Goal: Task Accomplishment & Management: Complete application form

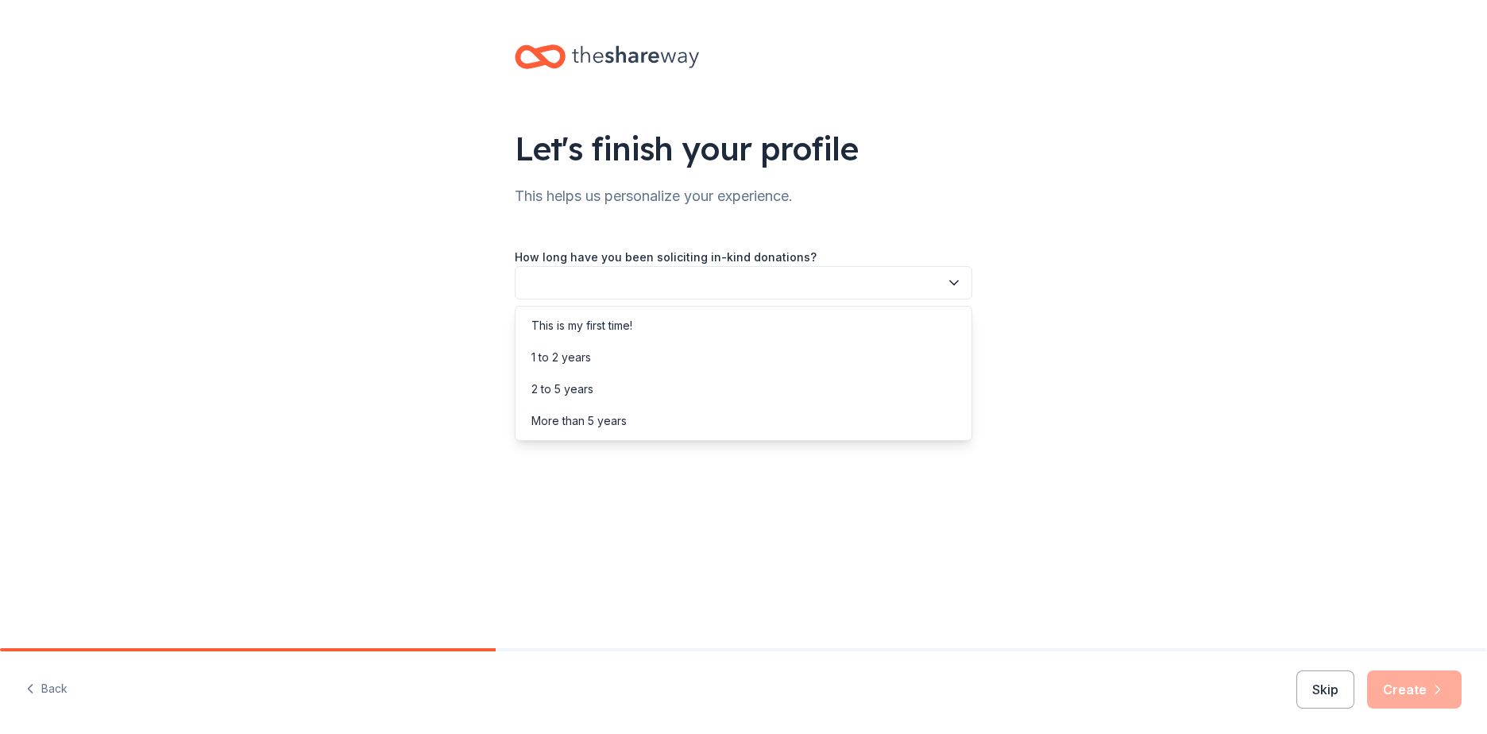
click at [726, 281] on button "button" at bounding box center [744, 282] width 458 height 33
click at [593, 384] on div "2 to 5 years" at bounding box center [744, 389] width 450 height 32
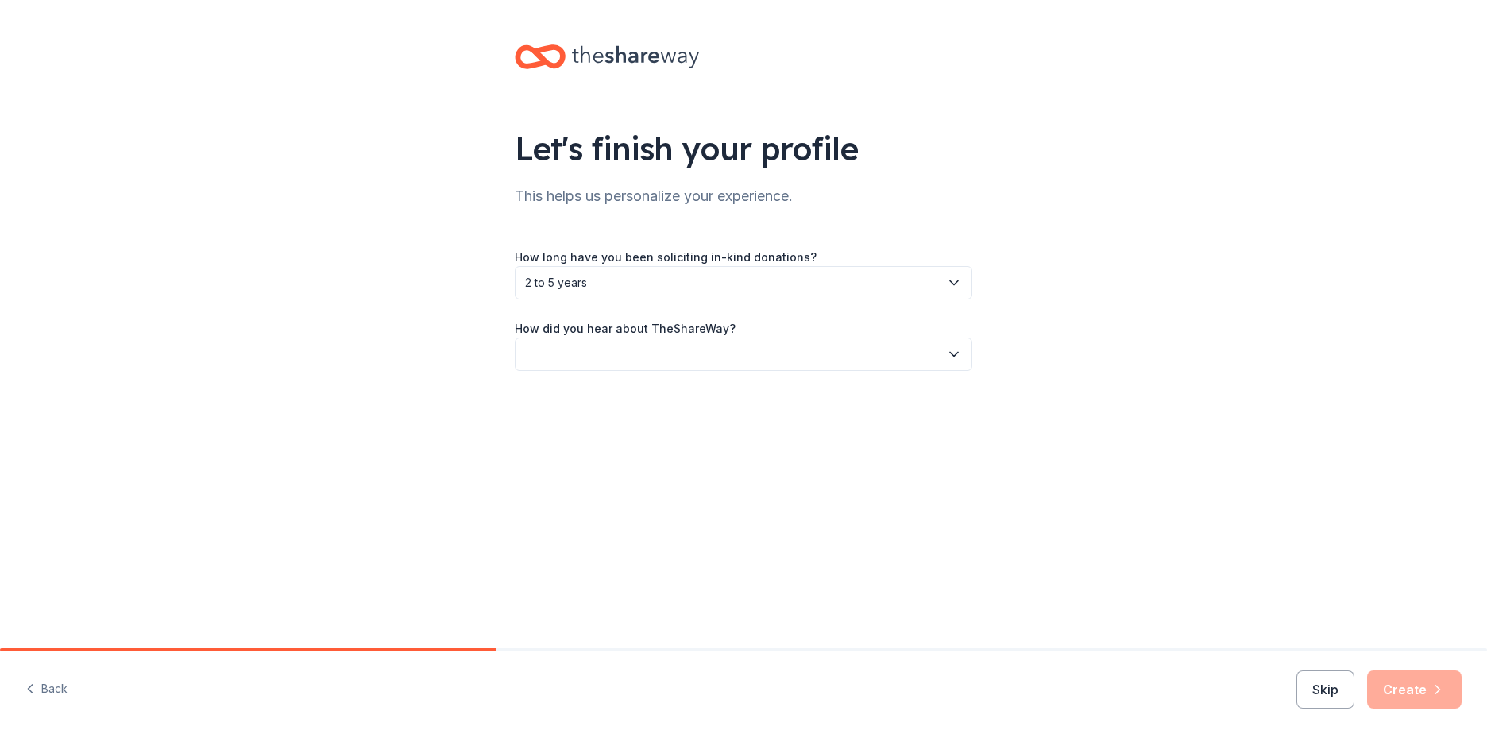
click at [615, 363] on button "button" at bounding box center [744, 354] width 458 height 33
click at [602, 423] on div "Online search" at bounding box center [567, 428] width 72 height 19
click at [1427, 701] on button "Create" at bounding box center [1414, 689] width 95 height 38
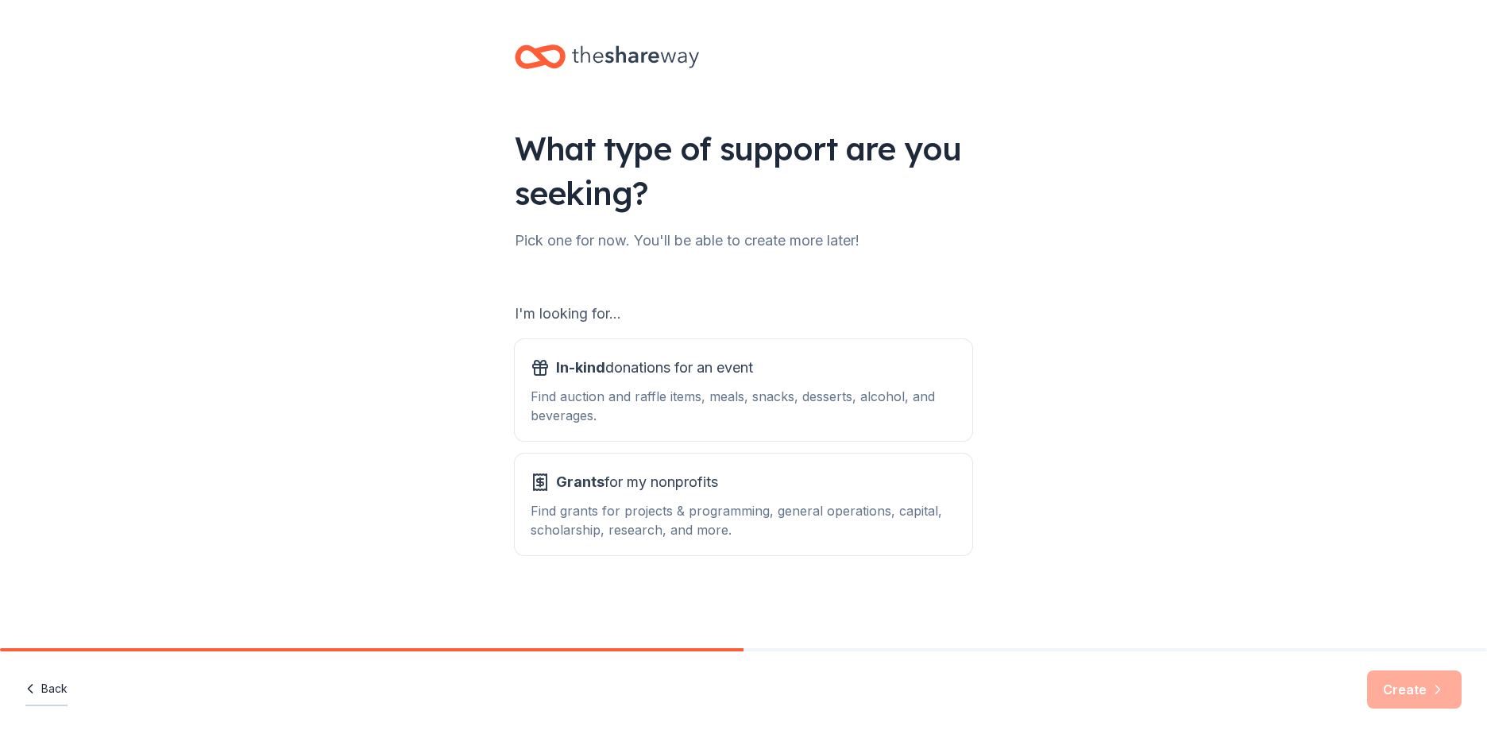
click at [55, 697] on button "Back" at bounding box center [46, 689] width 42 height 33
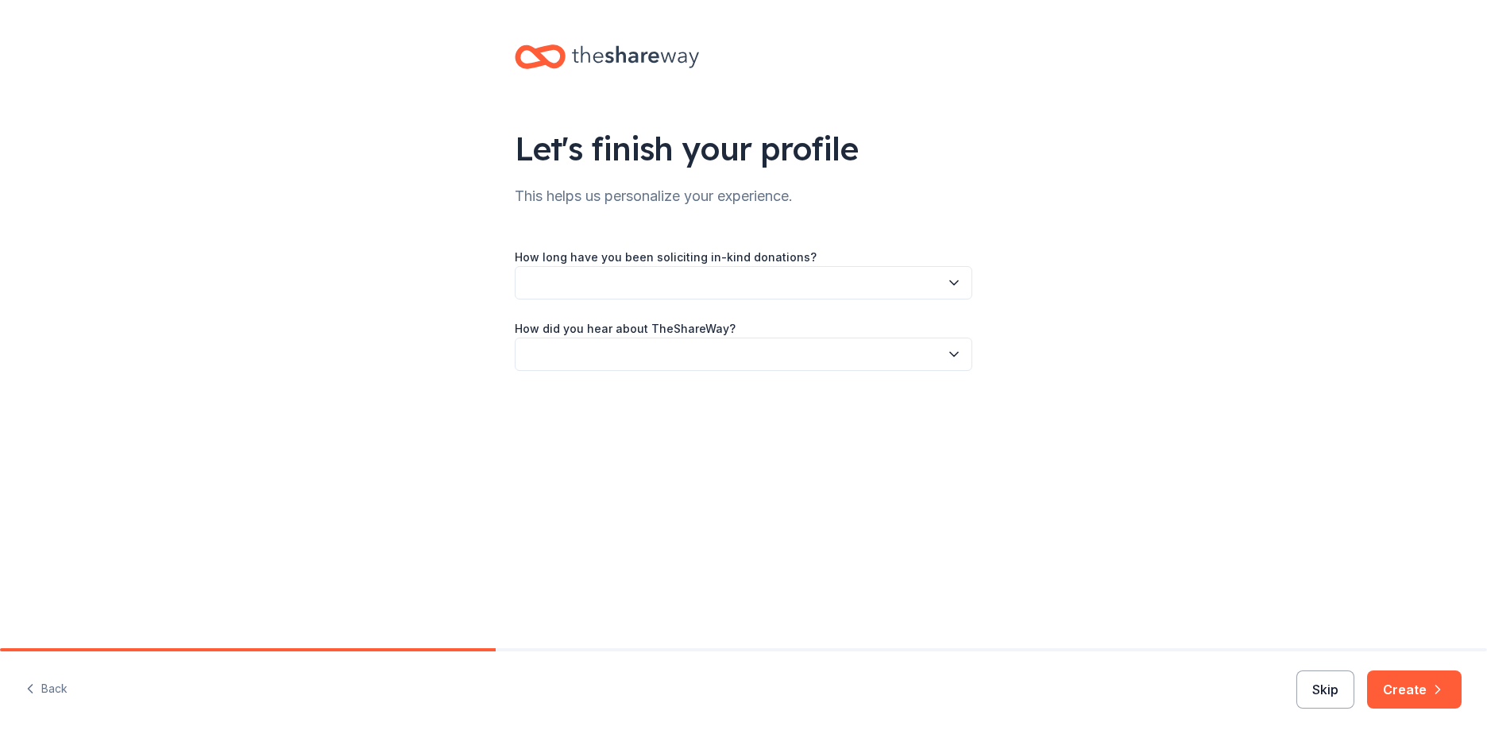
click at [1330, 695] on button "Skip" at bounding box center [1325, 689] width 58 height 38
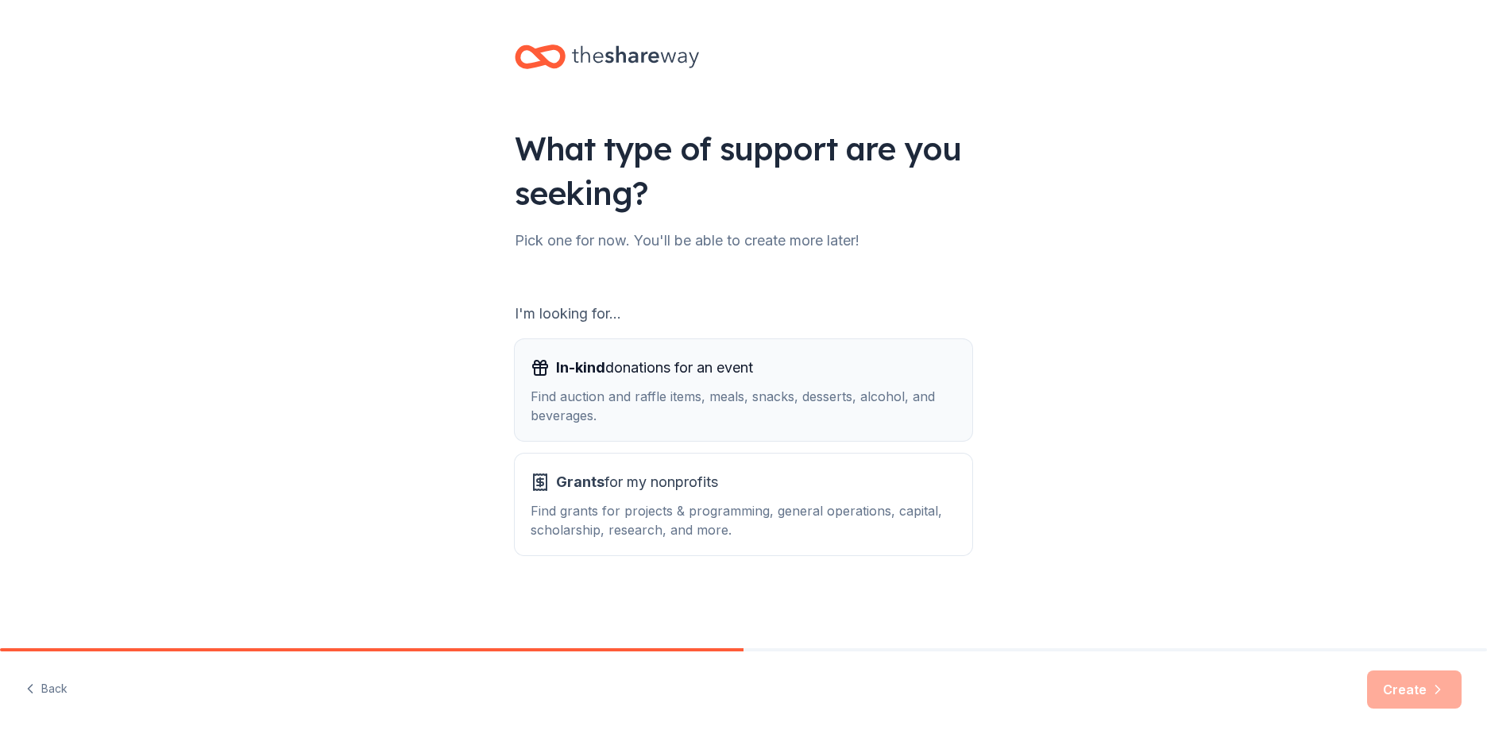
click at [663, 399] on div "Find auction and raffle items, meals, snacks, desserts, alcohol, and beverages." at bounding box center [744, 406] width 426 height 38
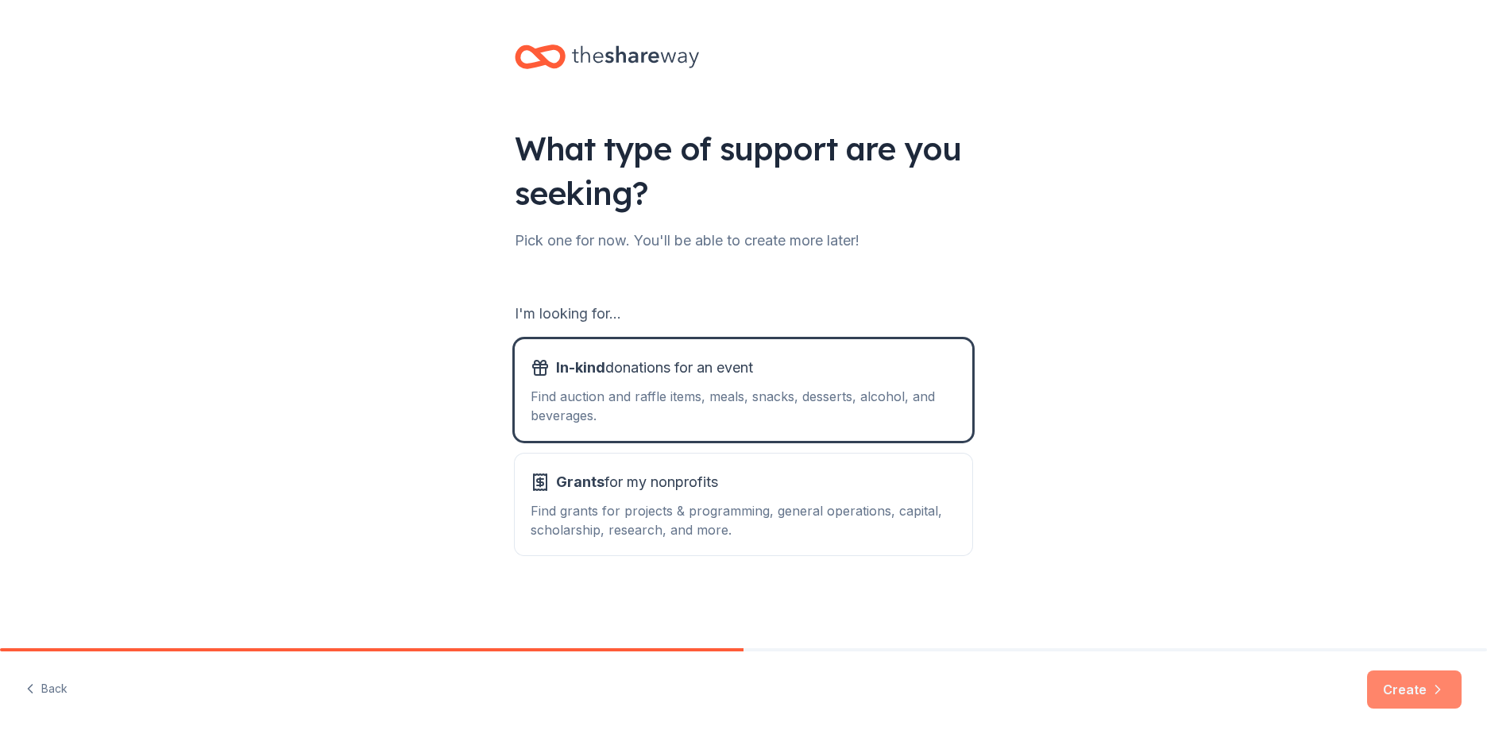
click at [1440, 697] on icon "button" at bounding box center [1438, 690] width 16 height 16
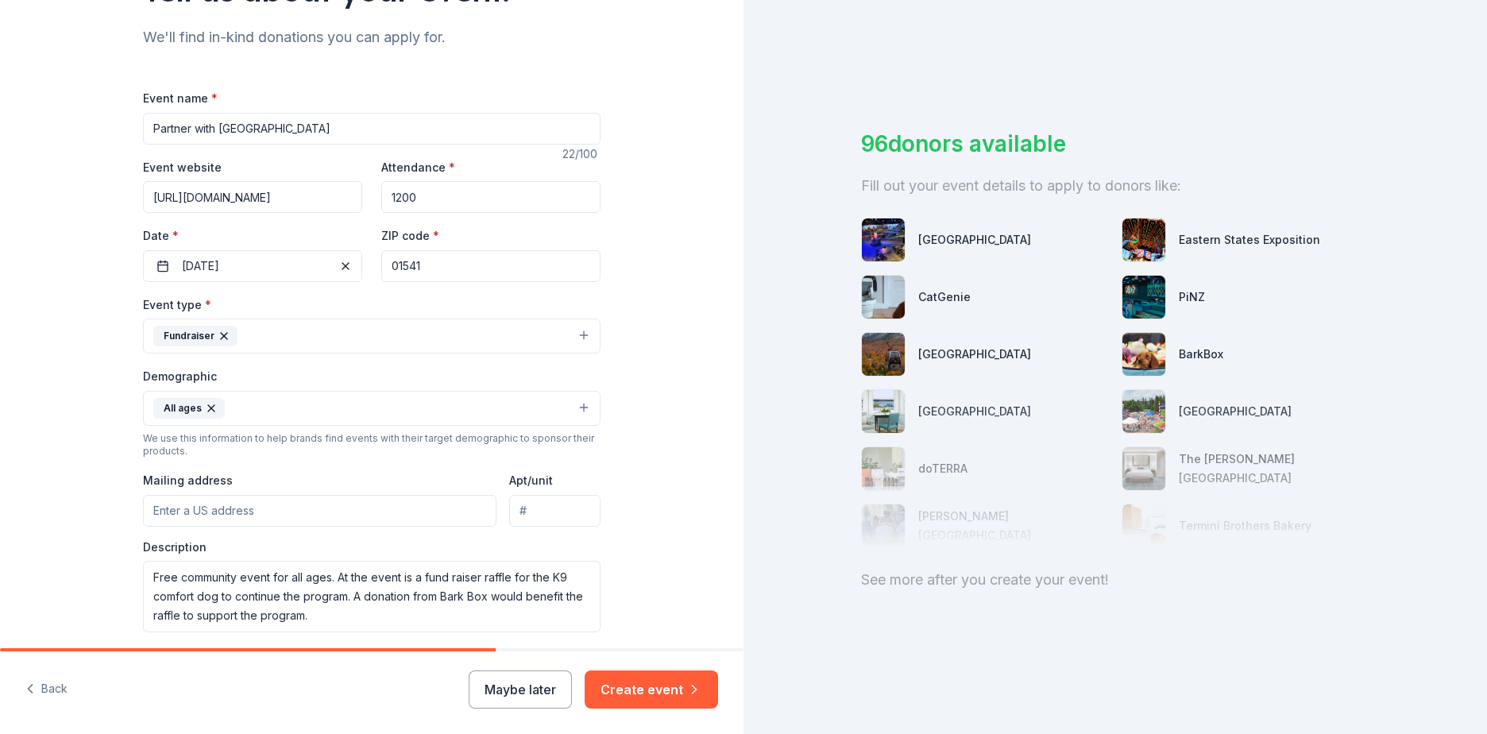
scroll to position [238, 0]
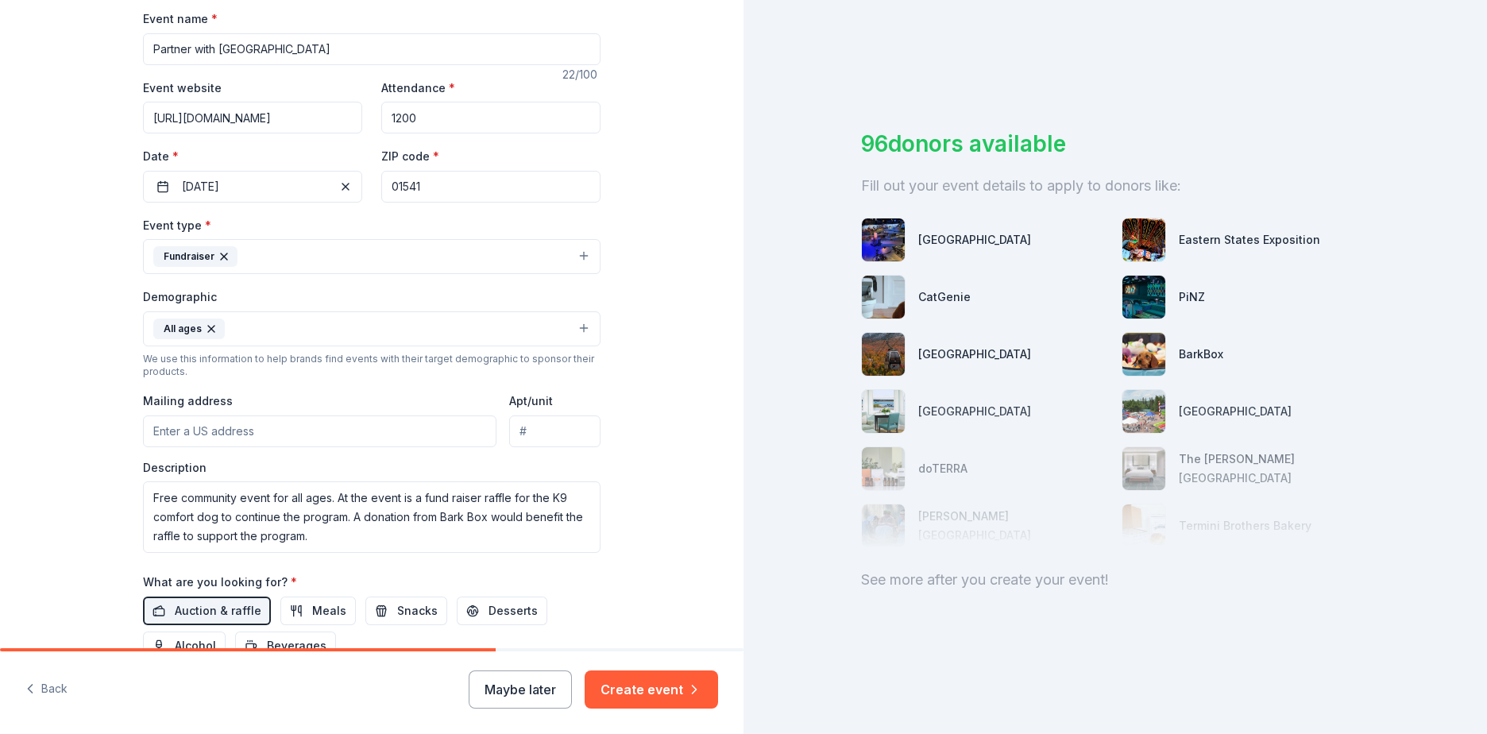
click at [272, 421] on input "Mailing address" at bounding box center [319, 431] width 353 height 32
type input "[STREET_ADDRESS]"
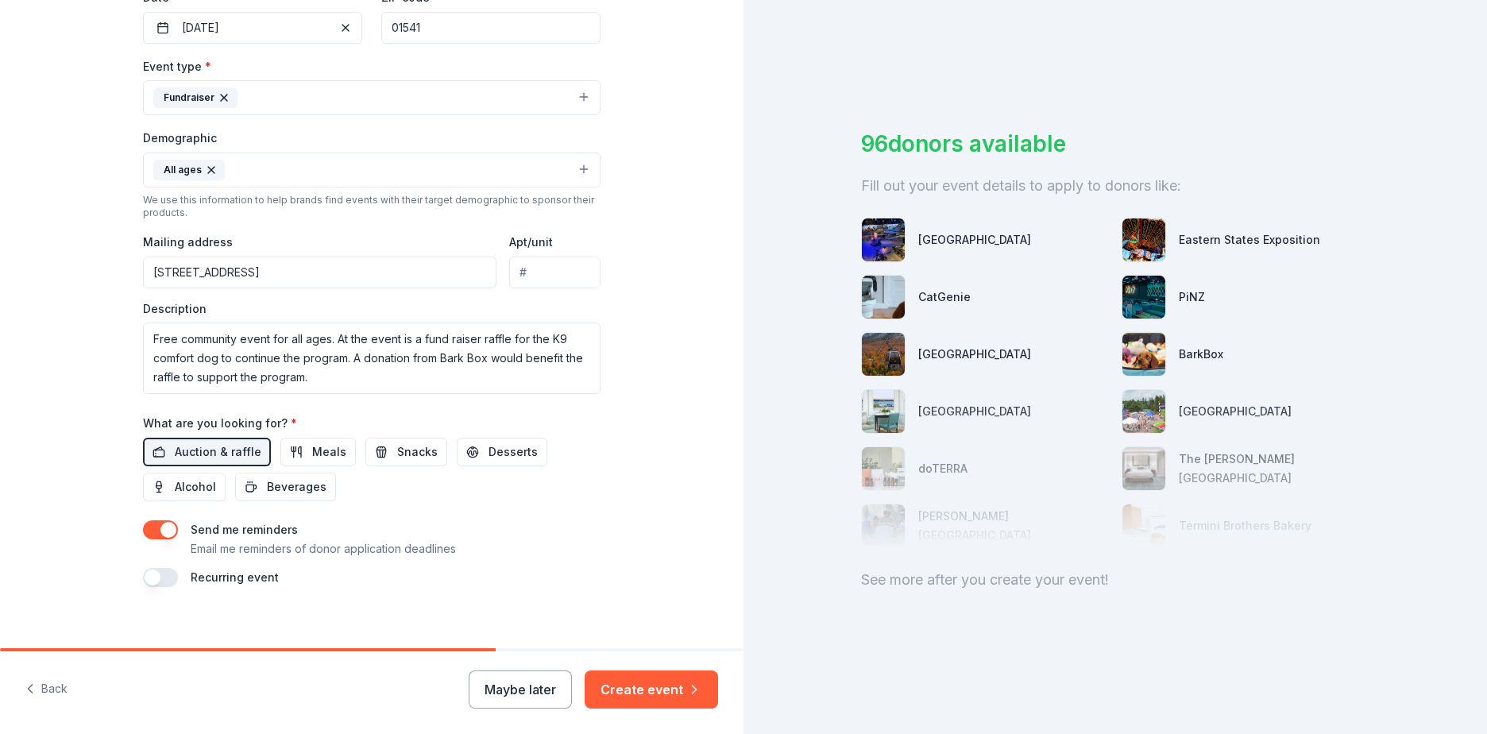
scroll to position [412, 0]
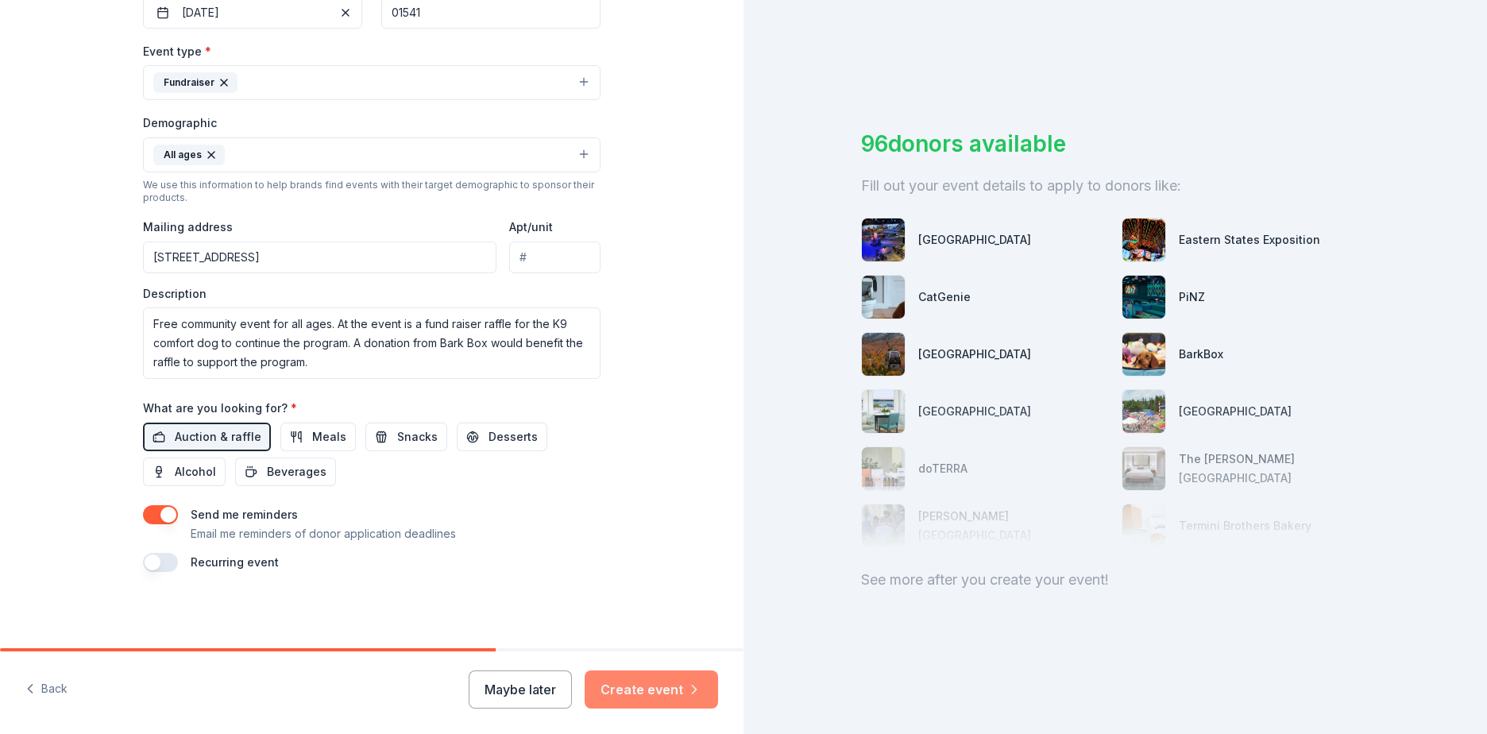
click at [635, 701] on button "Create event" at bounding box center [651, 689] width 133 height 38
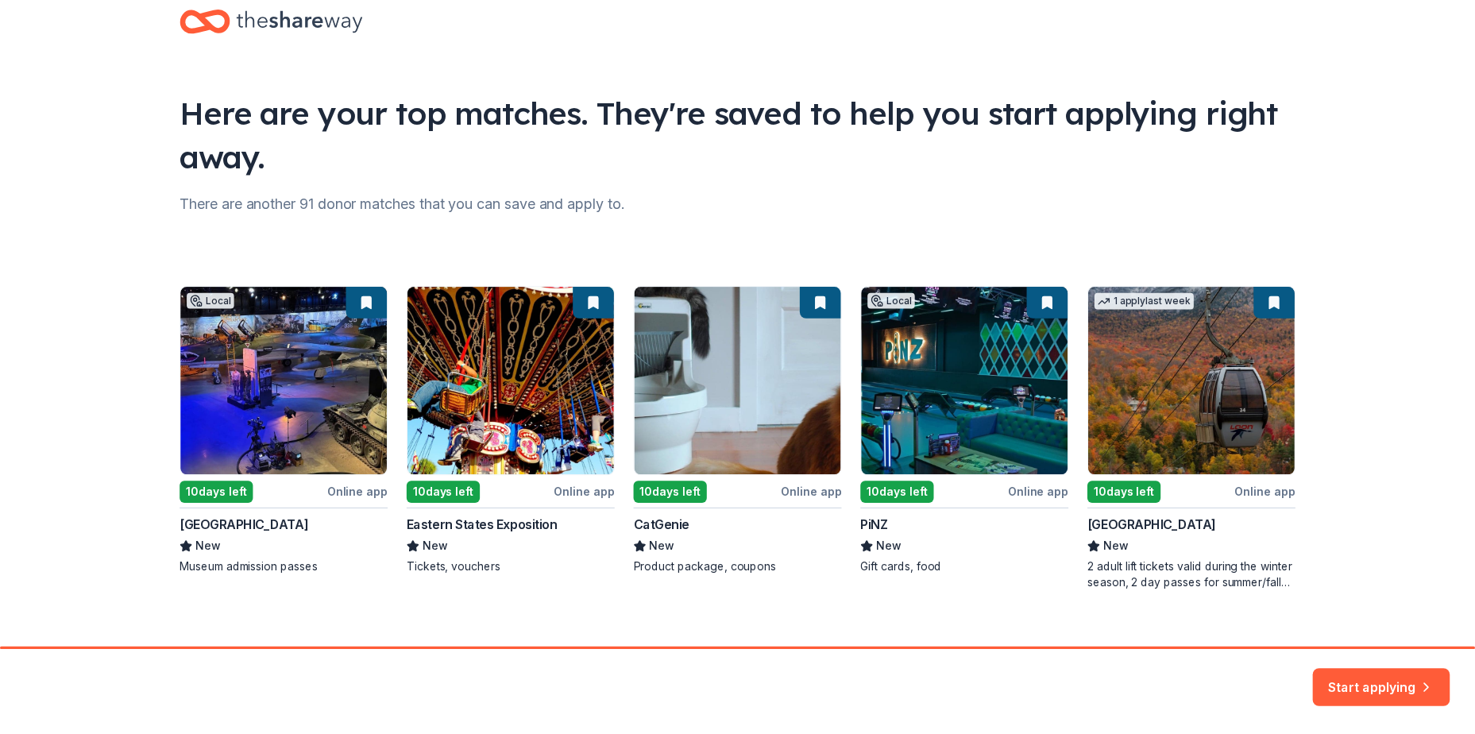
scroll to position [58, 0]
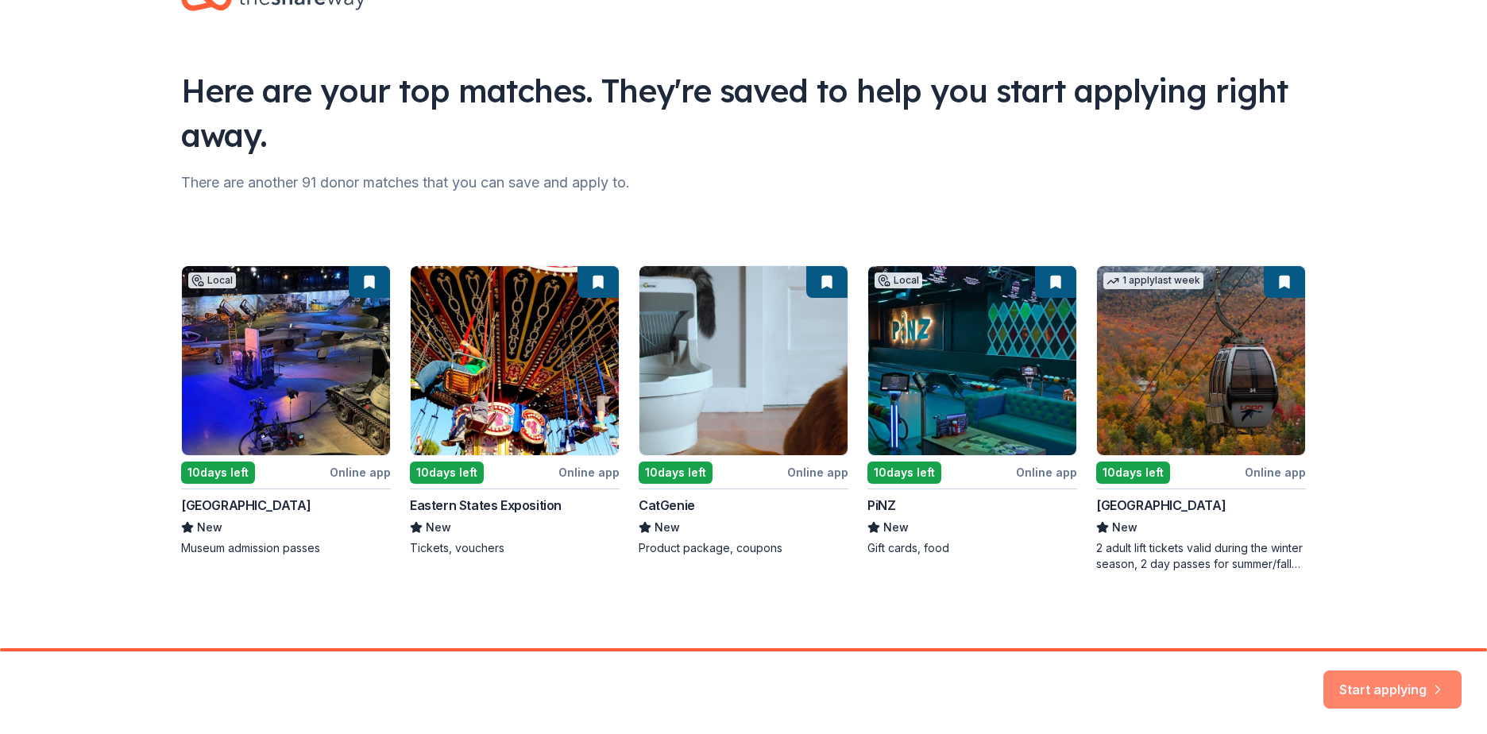
click at [1397, 693] on button "Start applying" at bounding box center [1392, 680] width 138 height 38
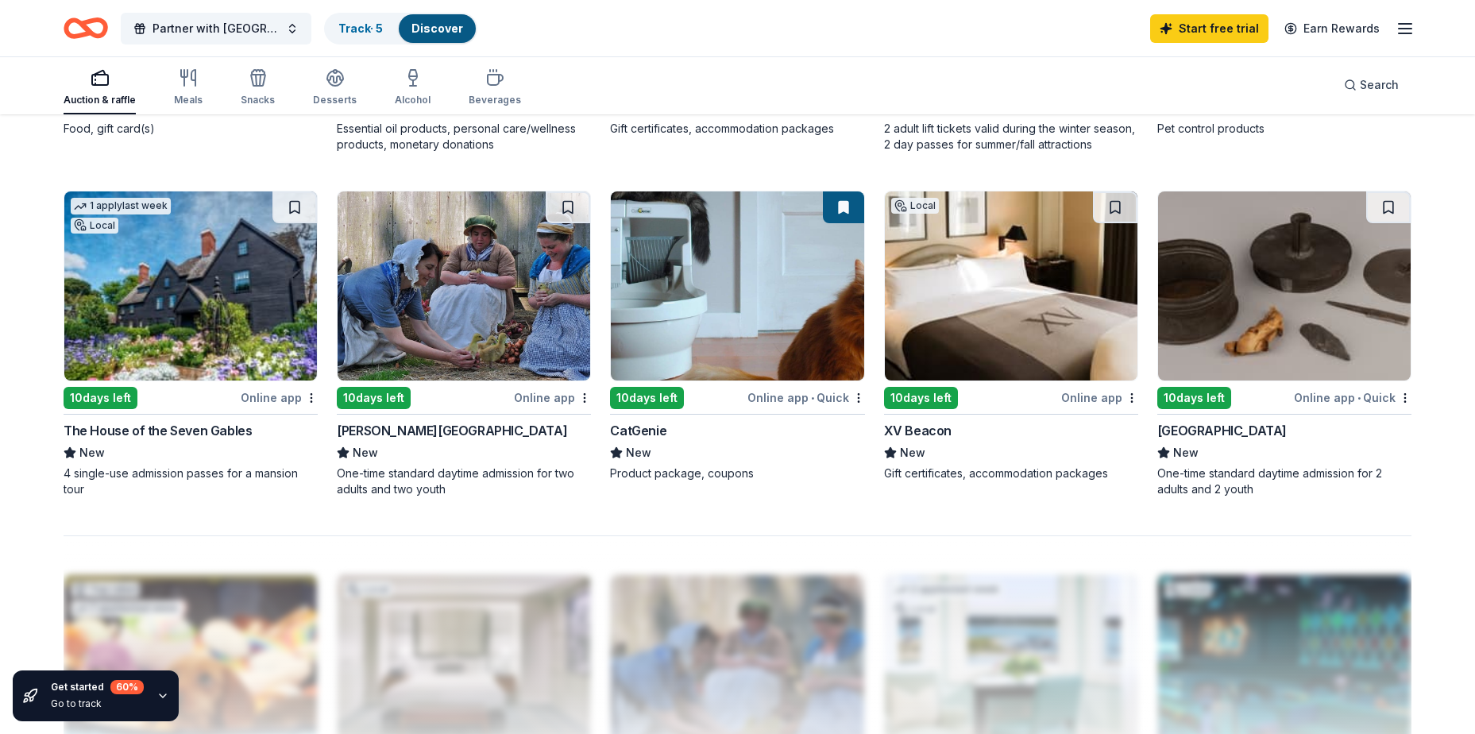
scroll to position [1112, 0]
